Goal: Ask a question

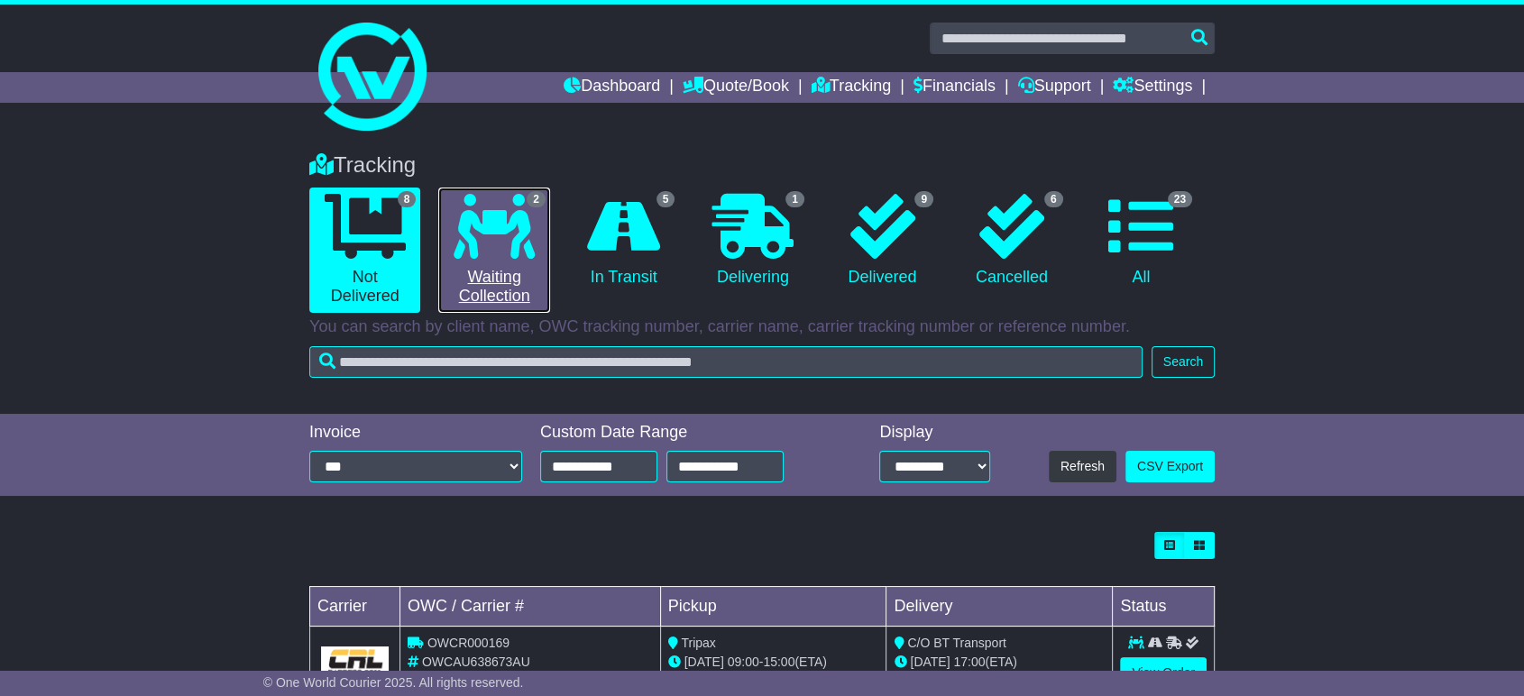
click at [499, 205] on icon at bounding box center [493, 226] width 81 height 65
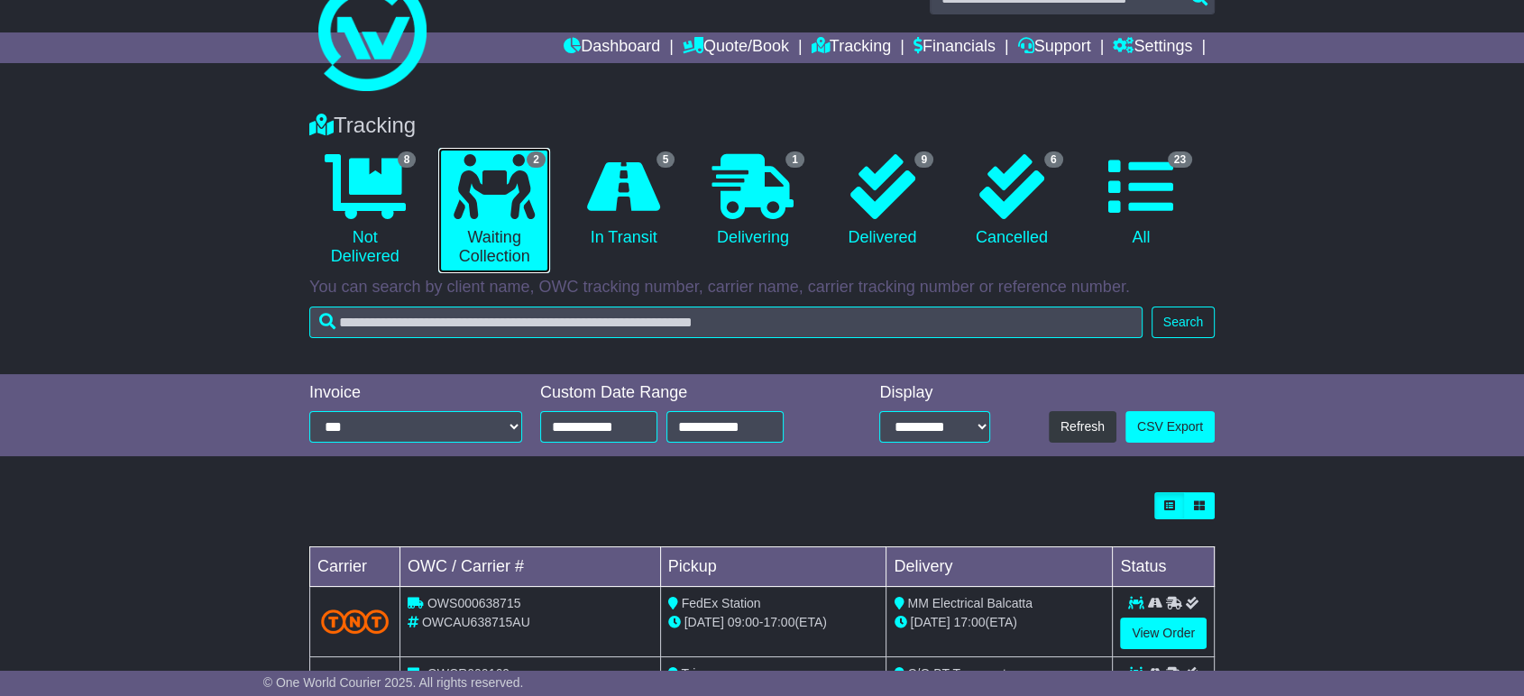
scroll to position [203, 0]
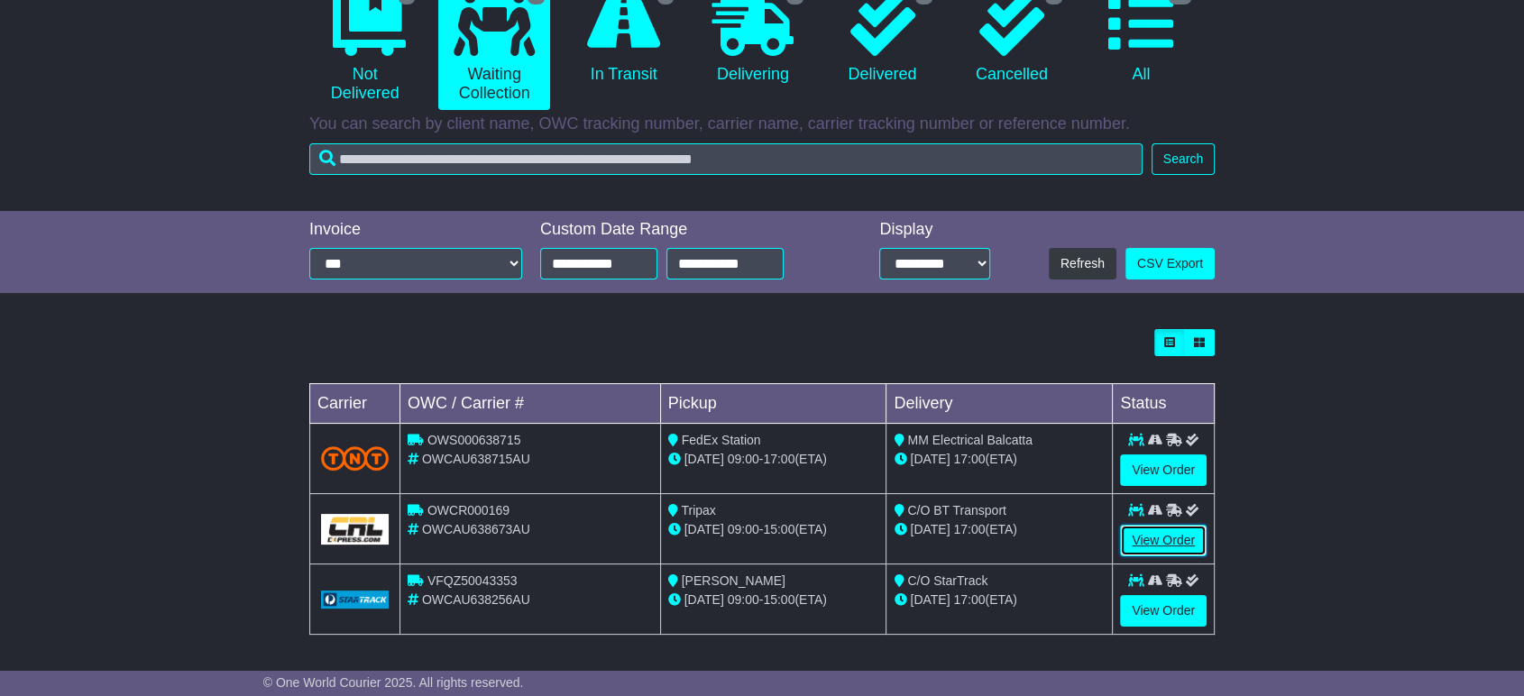
click at [1143, 538] on link "View Order" at bounding box center [1163, 541] width 87 height 32
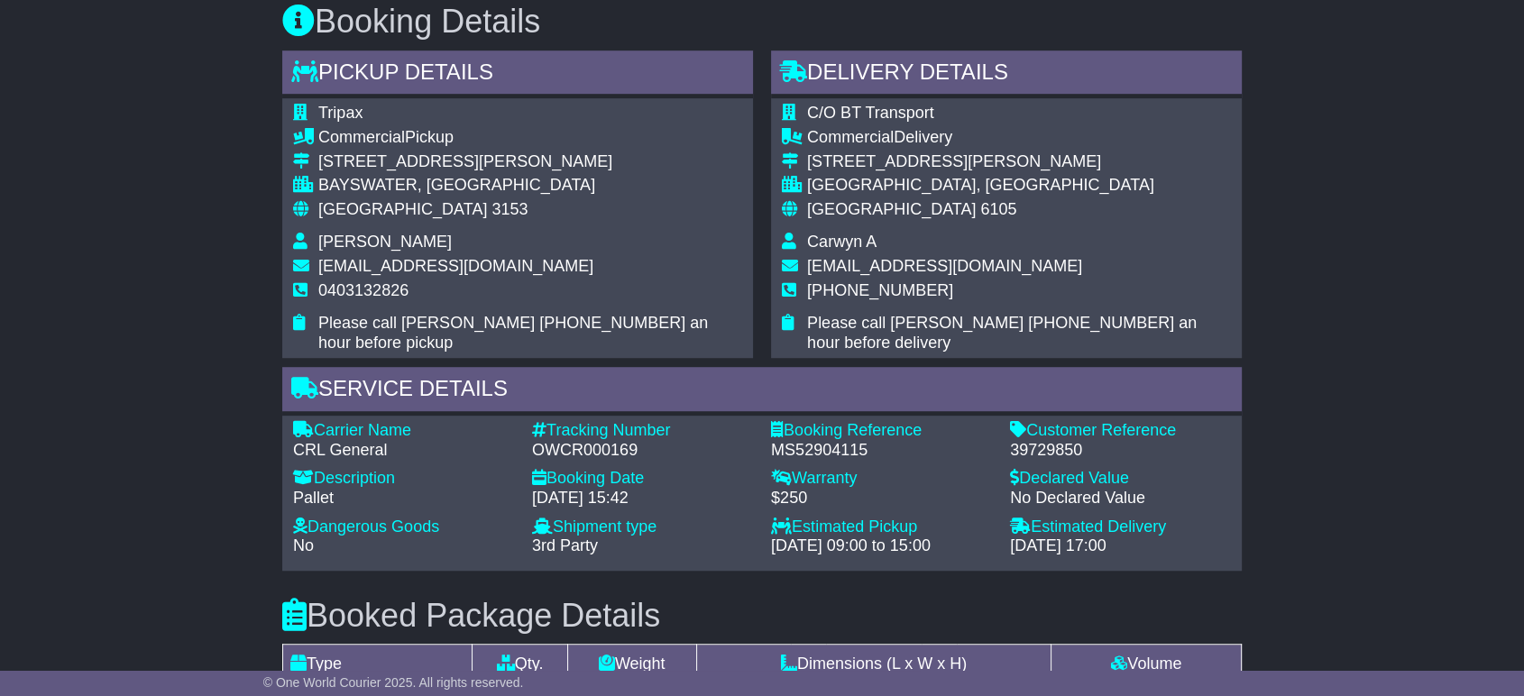
scroll to position [1202, 0]
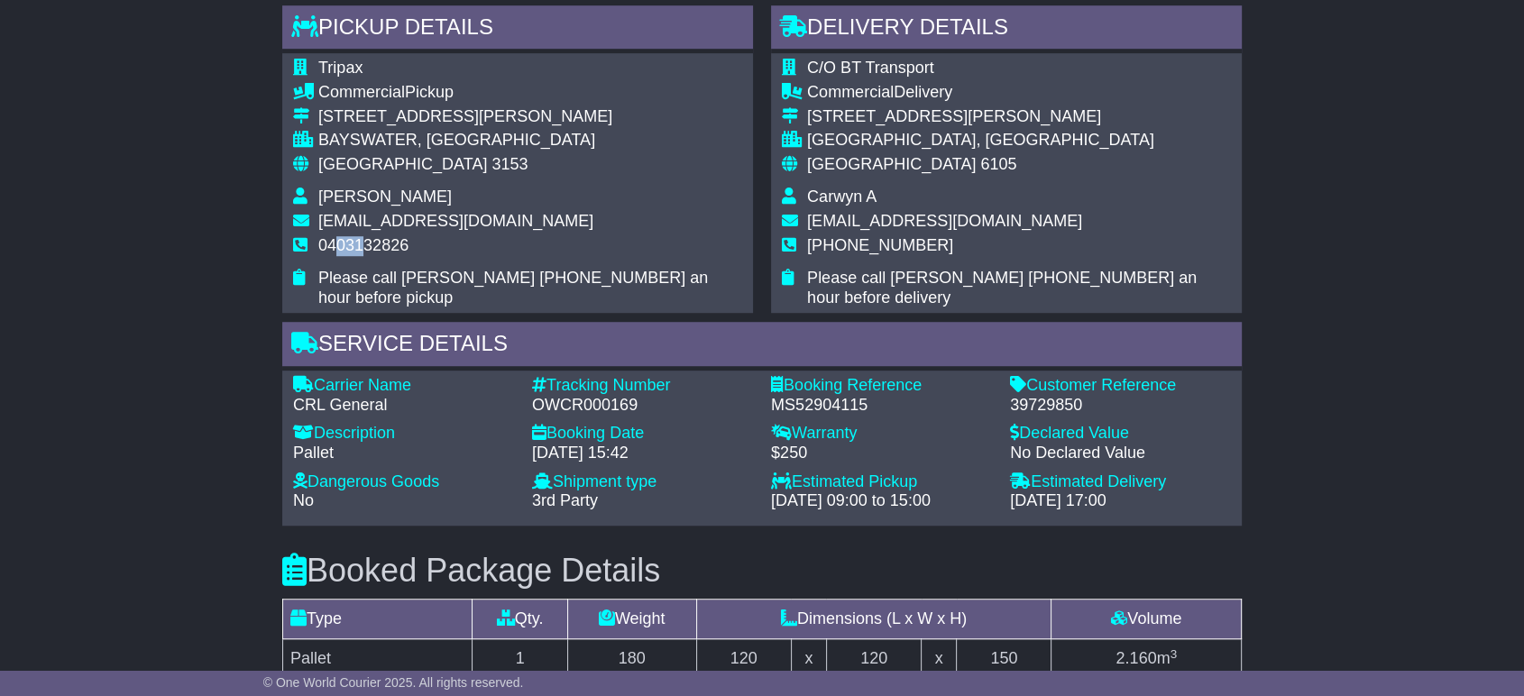
drag, startPoint x: 333, startPoint y: 240, endPoint x: 361, endPoint y: 240, distance: 27.9
click at [361, 240] on span "0403132826" at bounding box center [363, 245] width 90 height 18
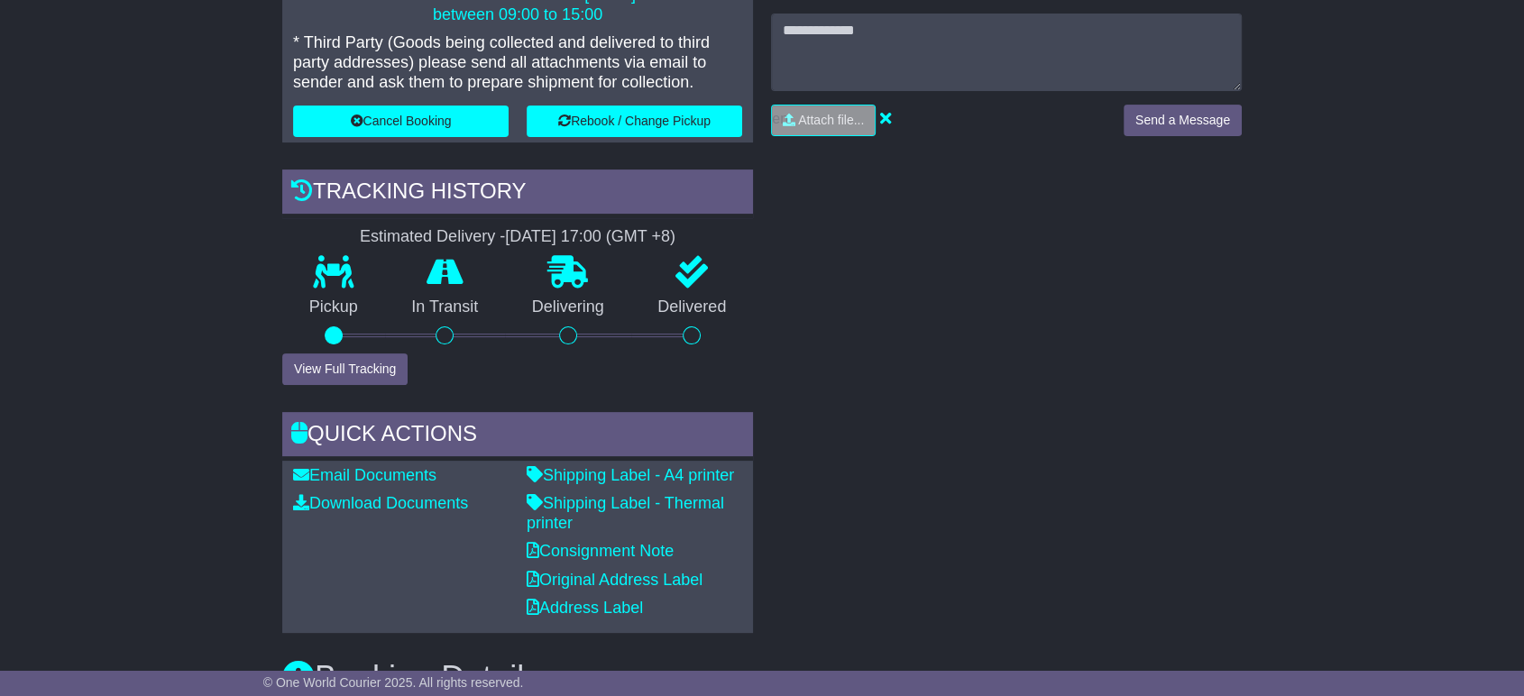
scroll to position [100, 0]
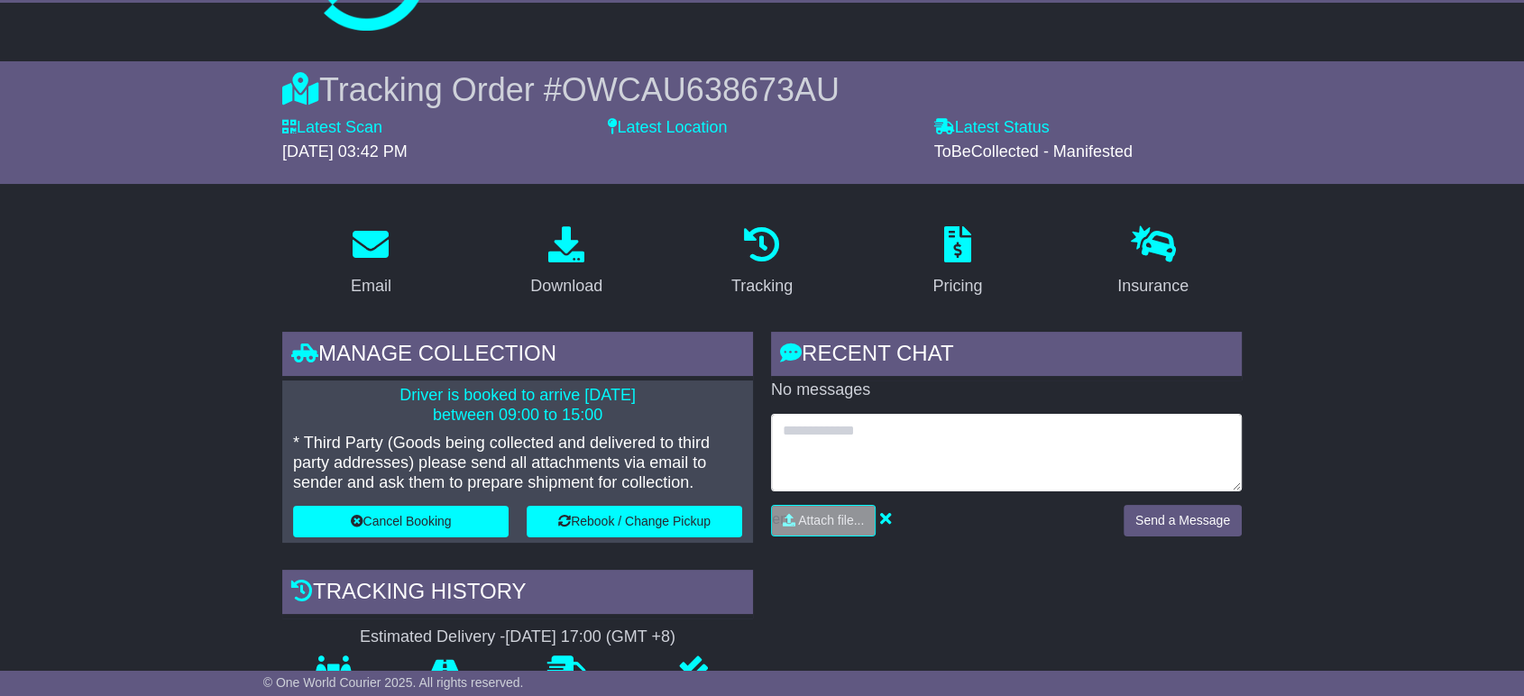
click at [866, 418] on textarea at bounding box center [1006, 453] width 471 height 78
paste textarea "**********"
type textarea "**********"
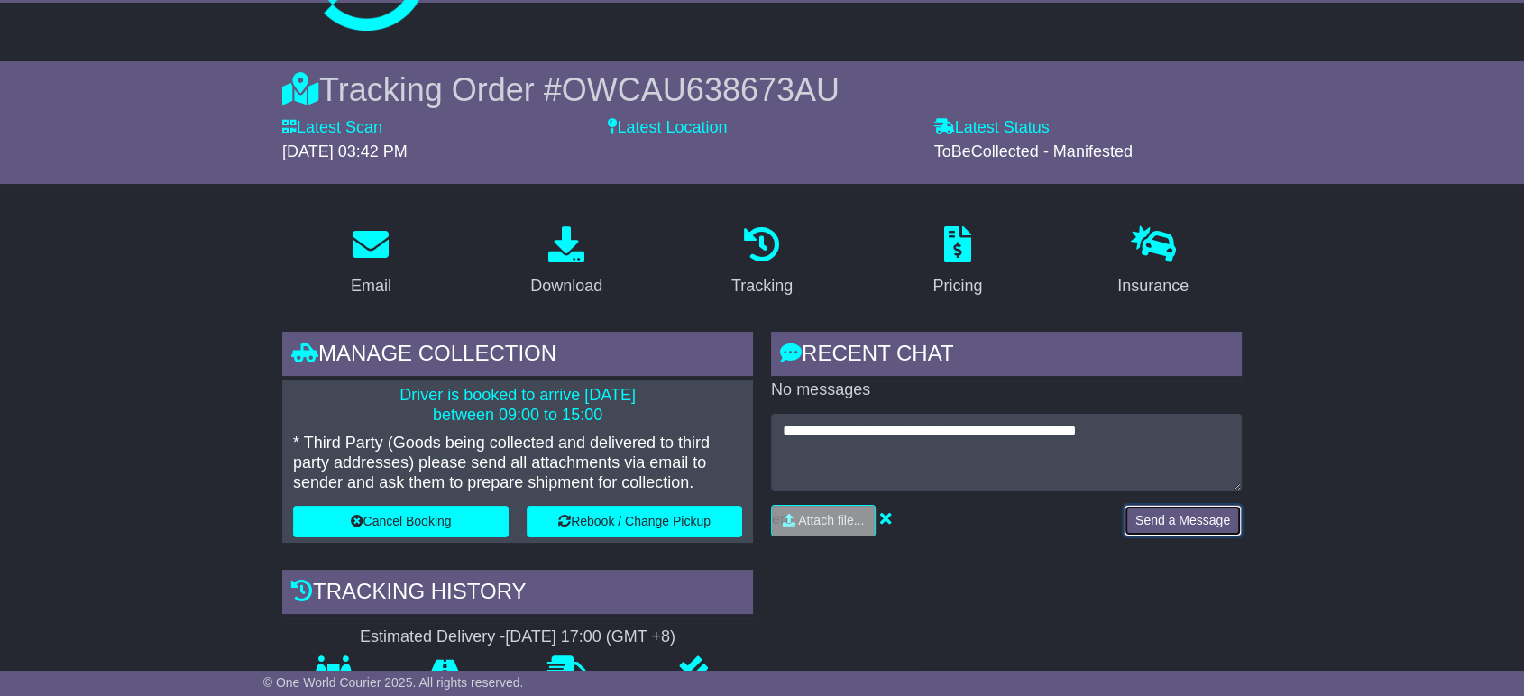
click at [1158, 519] on button "Send a Message" at bounding box center [1182, 521] width 118 height 32
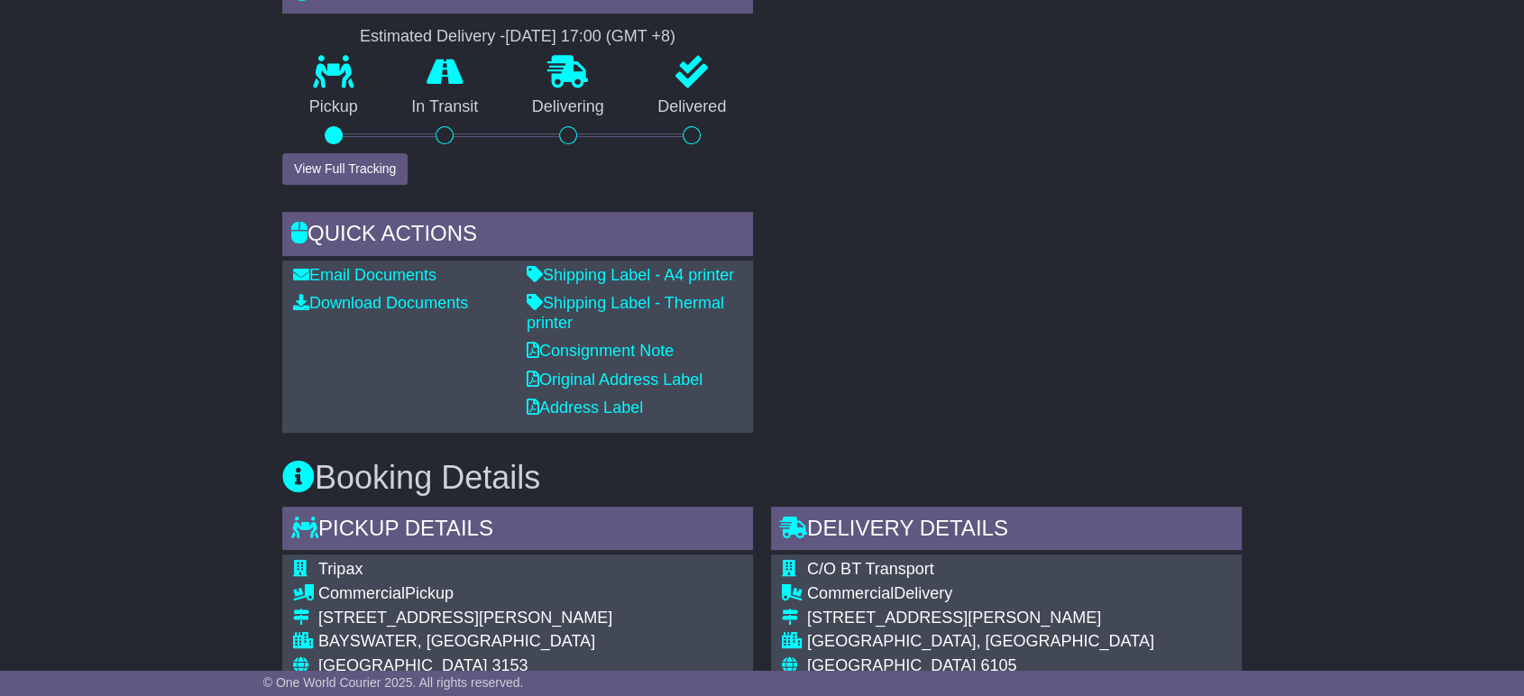
scroll to position [0, 0]
